Goal: Book appointment/travel/reservation

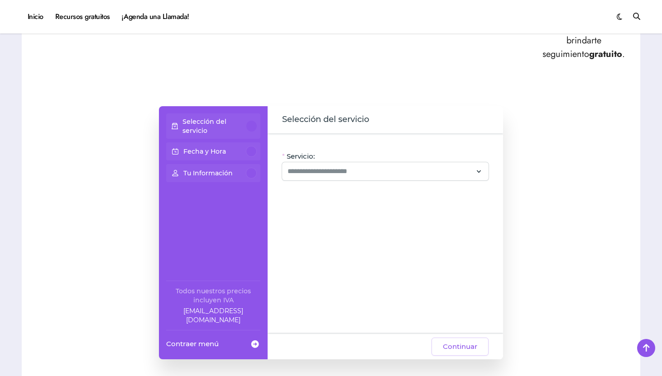
scroll to position [528, 0]
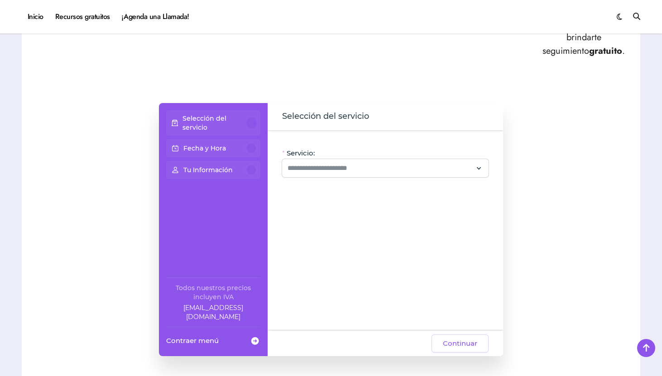
click at [240, 114] on p "Selección del servicio" at bounding box center [214, 123] width 64 height 18
click at [253, 118] on div at bounding box center [251, 123] width 10 height 11
click at [331, 163] on input "Servicio:" at bounding box center [379, 168] width 185 height 11
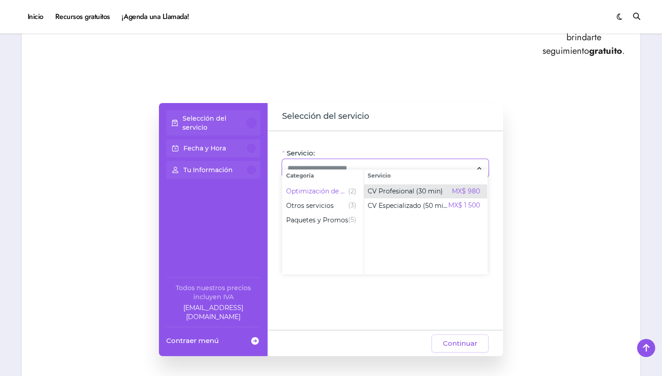
click at [392, 195] on span "CV Profesional (30 min)" at bounding box center [404, 191] width 75 height 9
type input "**********"
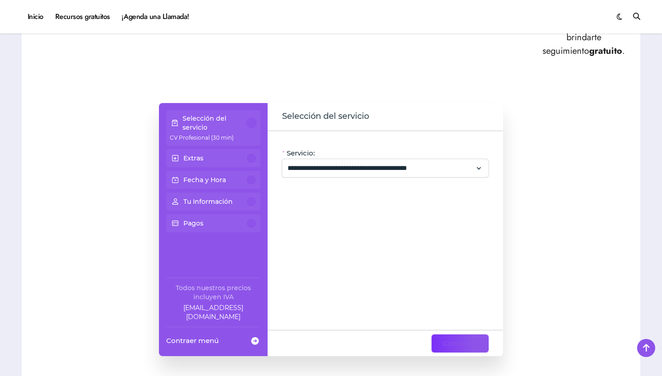
click at [460, 338] on span "Continuar" at bounding box center [460, 343] width 34 height 11
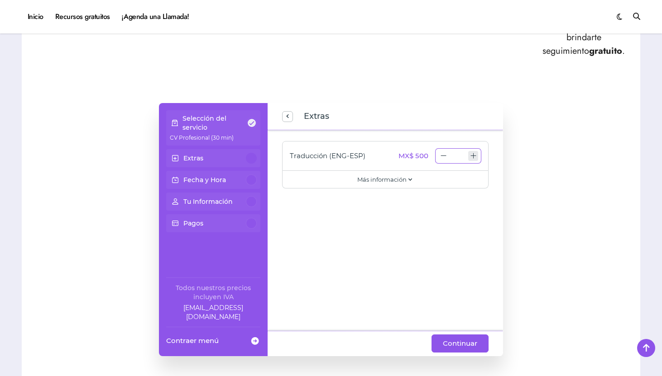
type input "*"
click at [473, 152] on icon "increase number" at bounding box center [473, 155] width 7 height 7
click at [451, 338] on span "Continuar" at bounding box center [460, 343] width 34 height 11
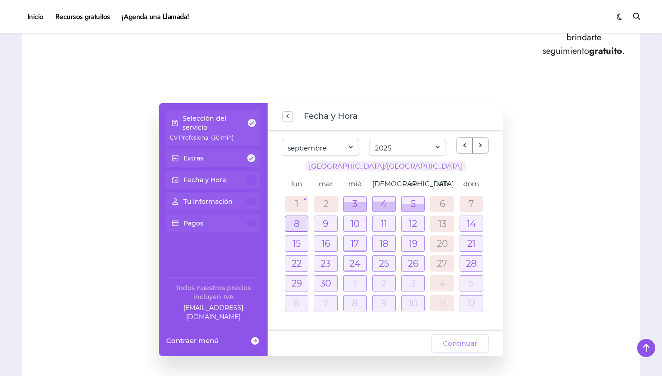
click at [304, 216] on div at bounding box center [296, 223] width 23 height 15
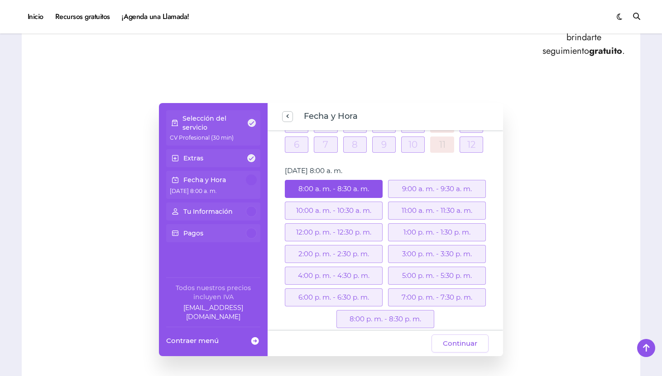
scroll to position [172, 0]
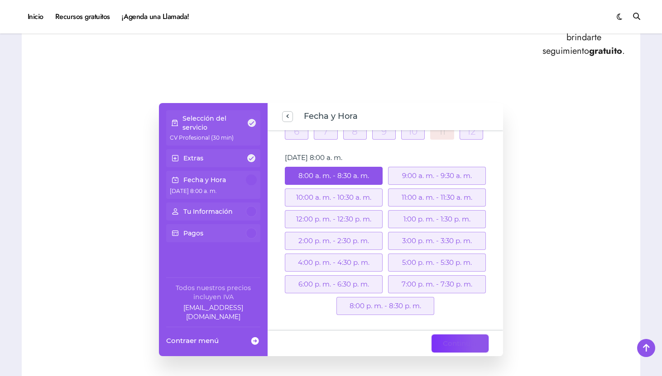
click at [455, 338] on span "Continuar" at bounding box center [460, 343] width 34 height 11
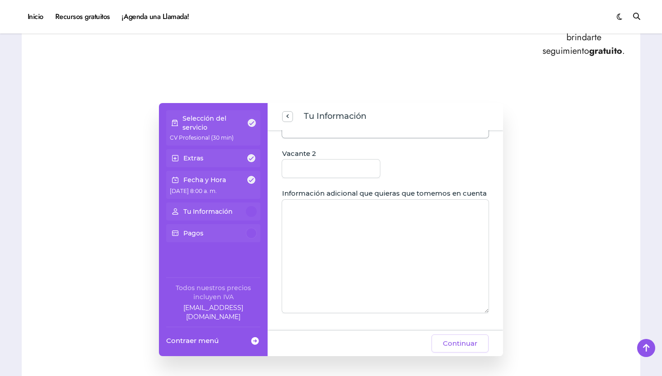
scroll to position [160, 0]
click at [248, 176] on span at bounding box center [251, 180] width 8 height 8
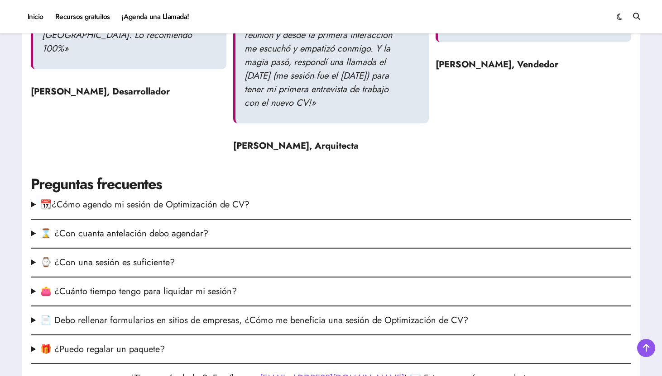
scroll to position [1108, 0]
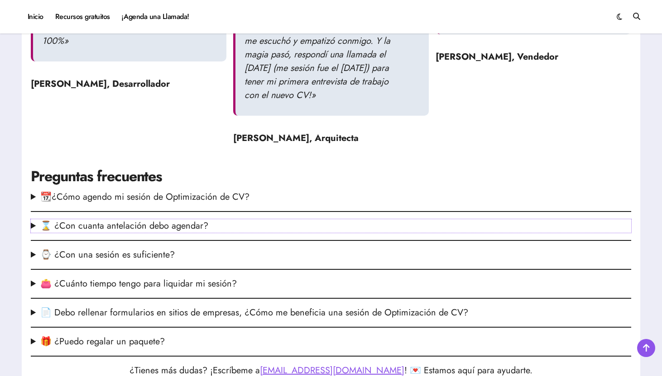
click at [186, 230] on summary "⌛ ¿Con cuanta antelación debo agendar?" at bounding box center [331, 226] width 600 height 14
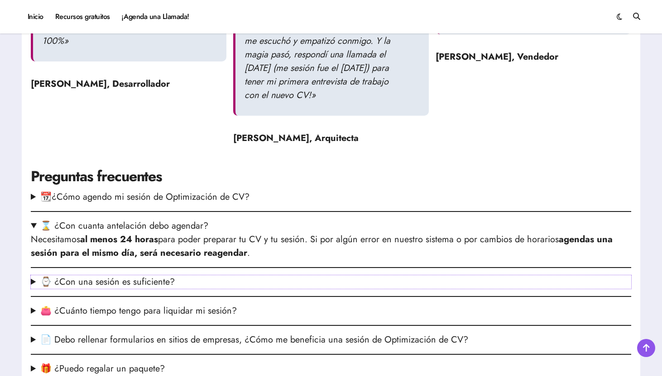
click at [179, 285] on summary "⌚ ¿Con una sesión es suficiente?" at bounding box center [331, 283] width 600 height 14
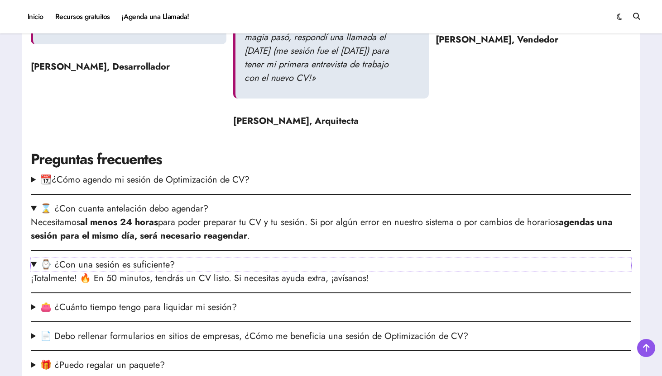
scroll to position [1126, 0]
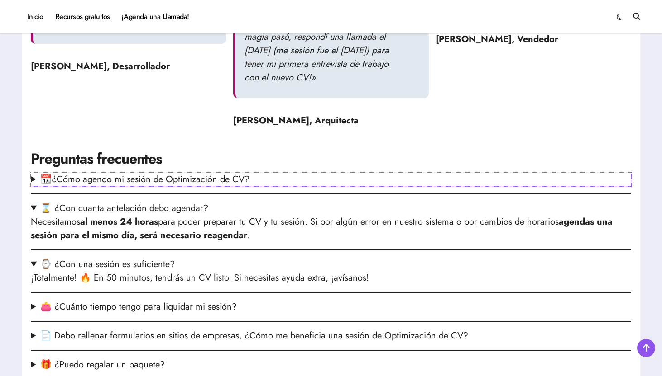
click at [193, 185] on summary "📆¿Cómo agendo mi sesión de Optimización de CV?" at bounding box center [331, 180] width 600 height 14
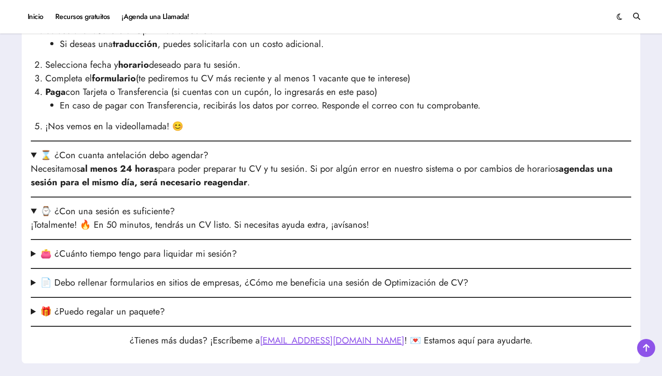
scroll to position [1315, 0]
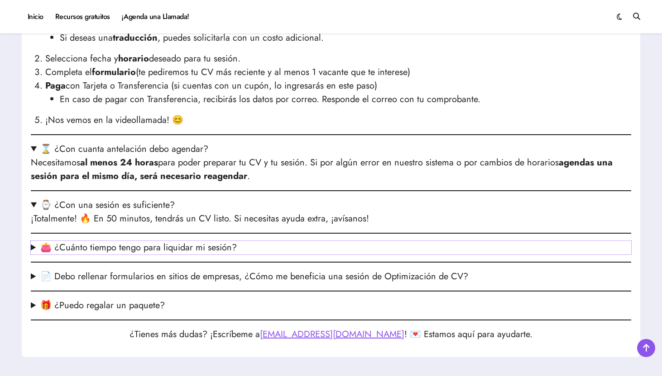
click at [191, 253] on summary "👛 ¿Cuánto tiempo tengo para liquidar mi sesión?" at bounding box center [331, 248] width 600 height 14
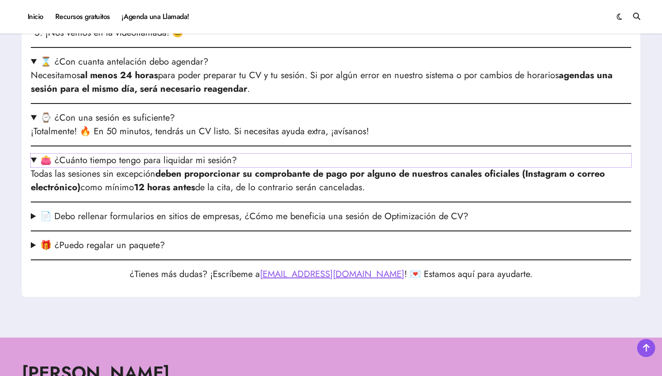
scroll to position [1403, 0]
click at [186, 220] on summary "📄 Debo rellenar formularios en sitios de empresas, ¿Cómo me beneficia una sesió…" at bounding box center [331, 217] width 600 height 14
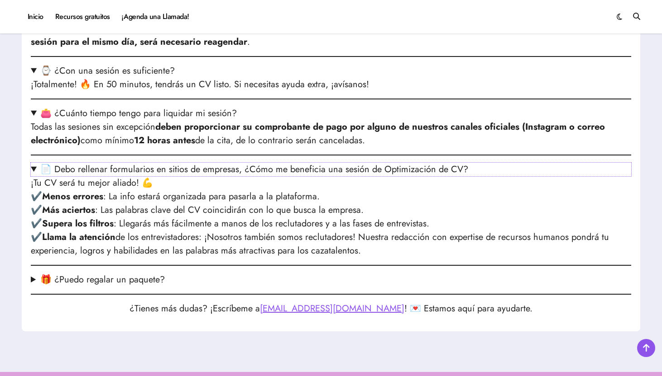
scroll to position [1451, 0]
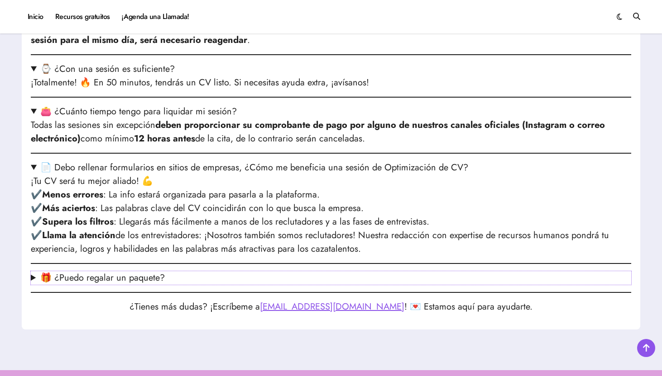
click at [162, 274] on summary "🎁 ¿Puedo regalar un paquete?" at bounding box center [331, 279] width 600 height 14
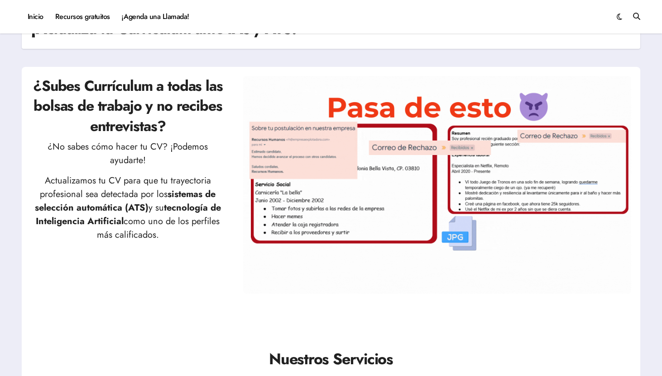
scroll to position [0, 0]
